Goal: Find specific page/section: Find specific page/section

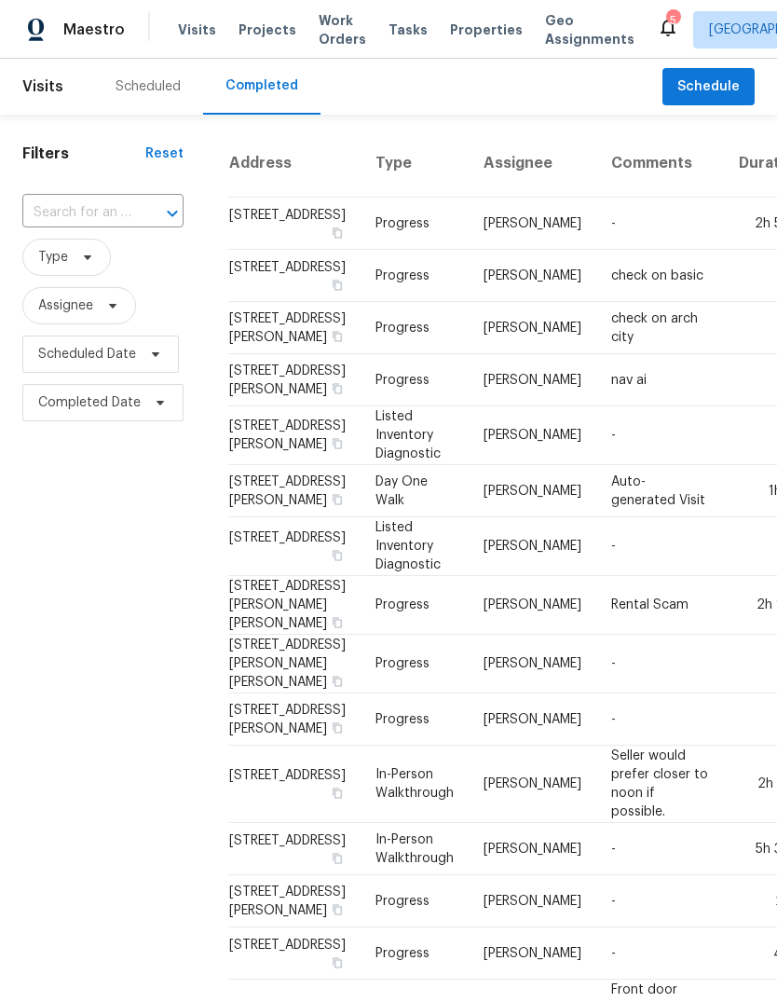
click at [472, 32] on span "Properties" at bounding box center [486, 29] width 73 height 19
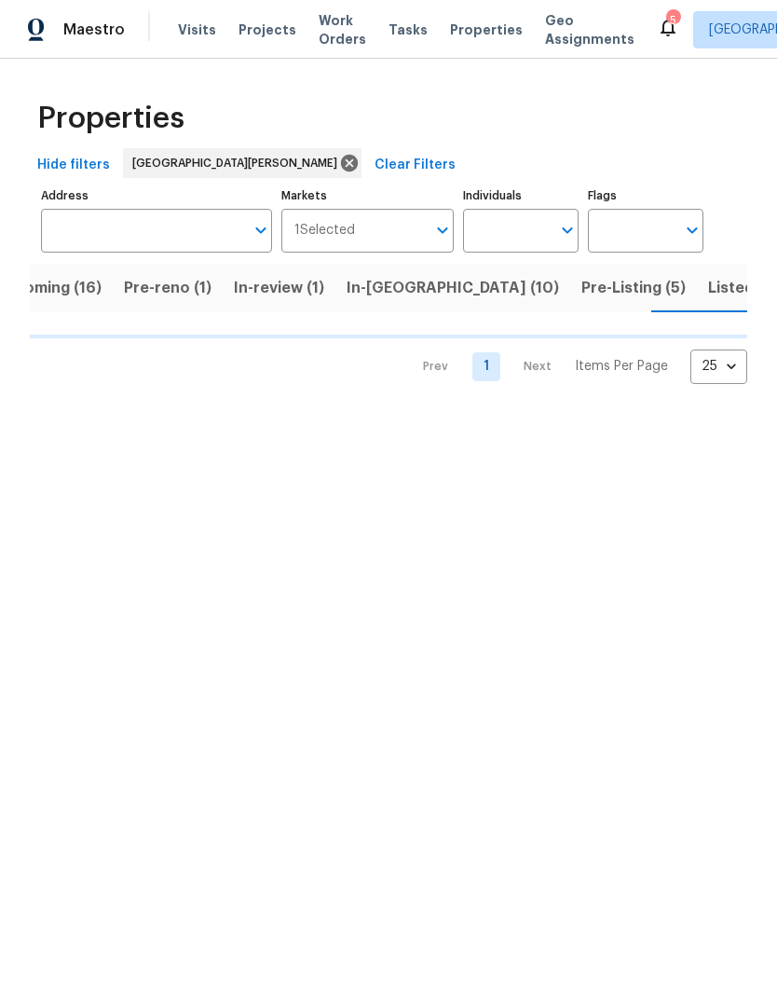
scroll to position [0, 48]
